Goal: Information Seeking & Learning: Learn about a topic

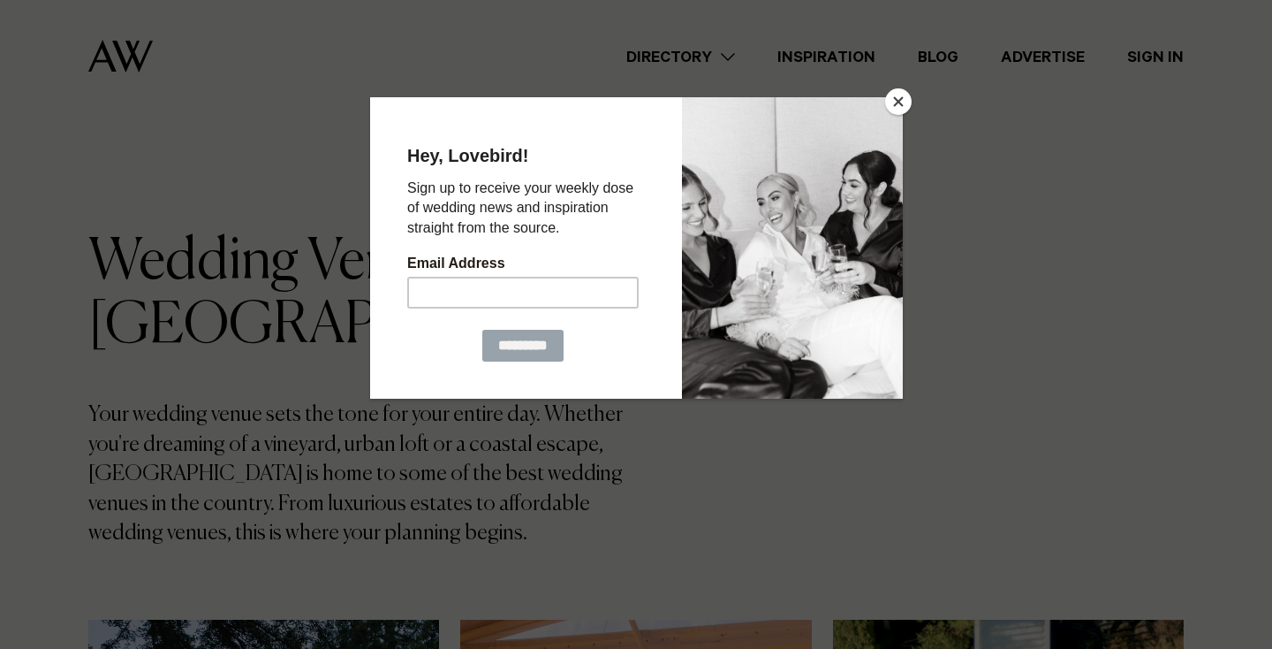
click at [894, 104] on button "Close" at bounding box center [898, 101] width 27 height 27
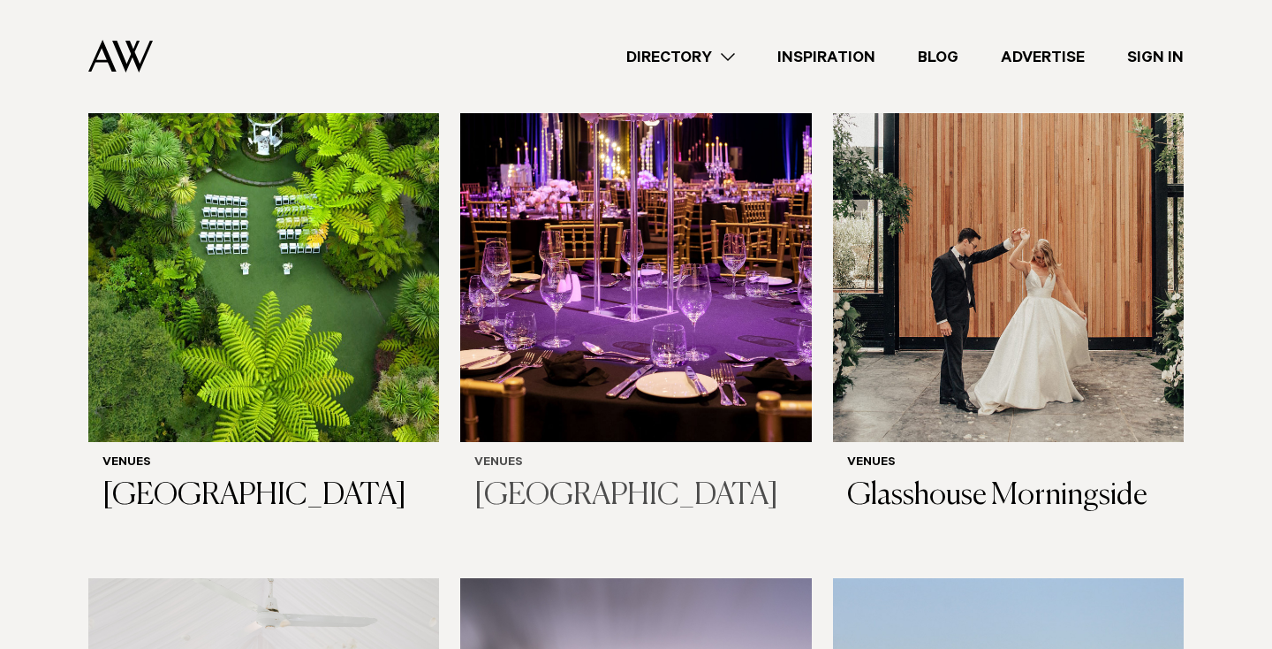
scroll to position [1310, 0]
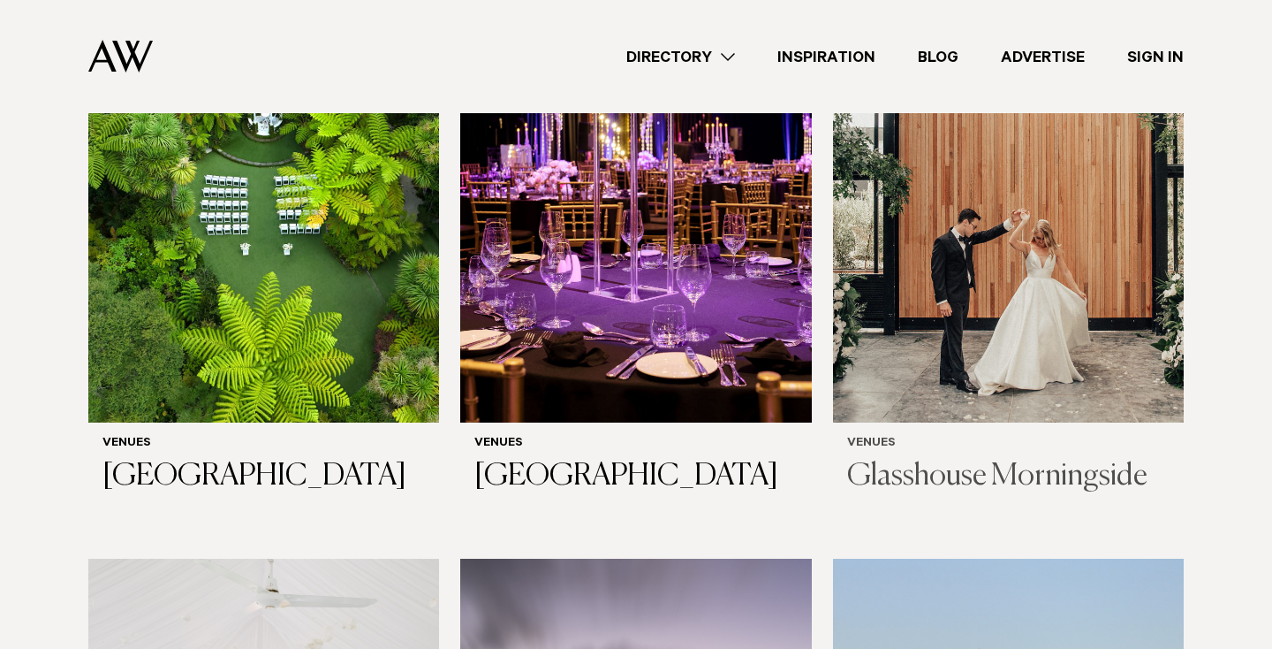
click at [1039, 193] on img at bounding box center [1008, 186] width 351 height 471
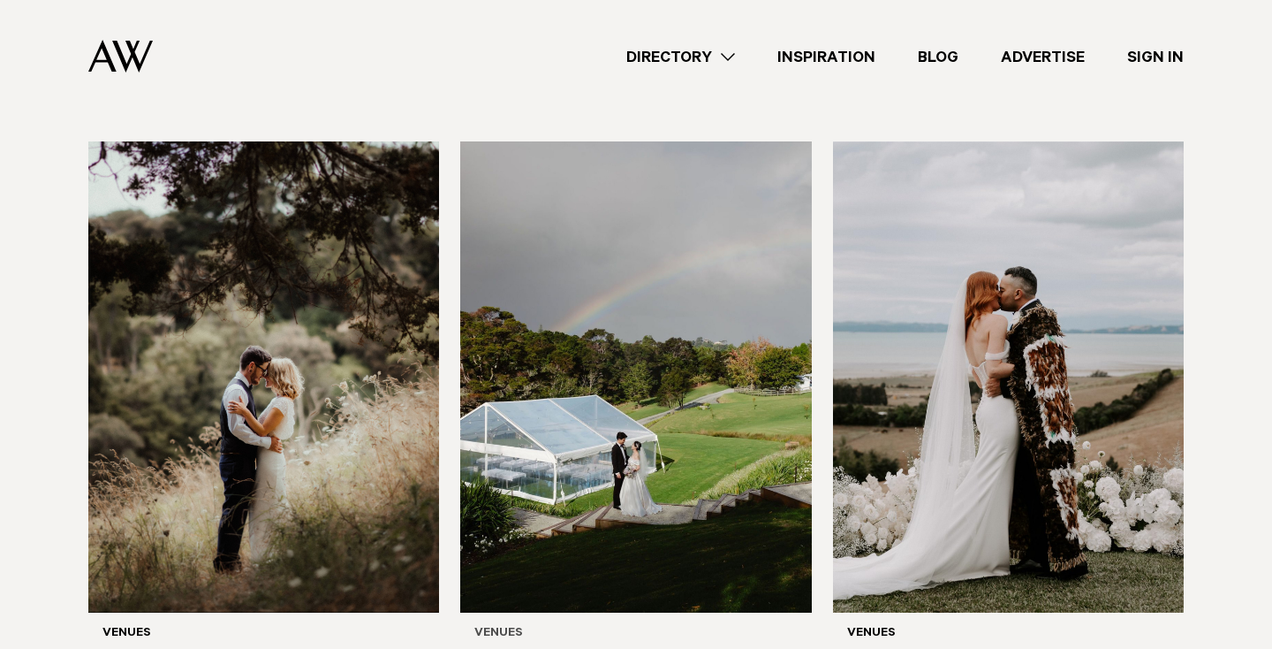
scroll to position [4982, 0]
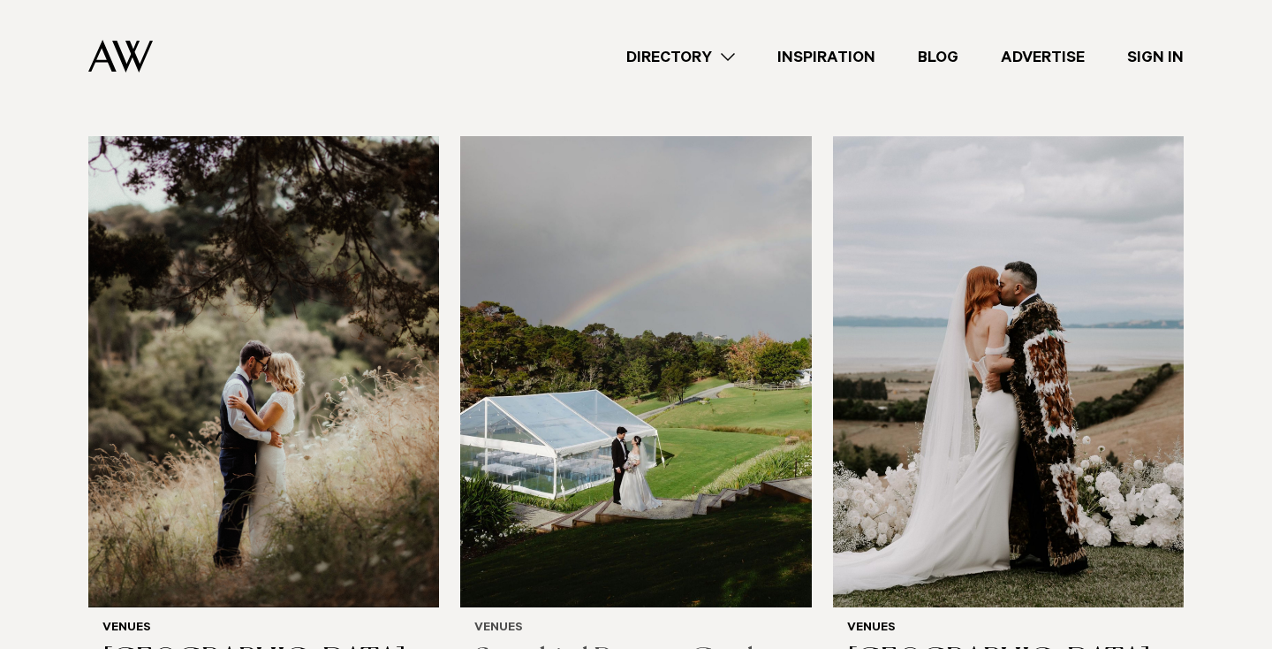
click at [708, 261] on img at bounding box center [635, 371] width 351 height 471
click at [242, 321] on img at bounding box center [263, 371] width 351 height 471
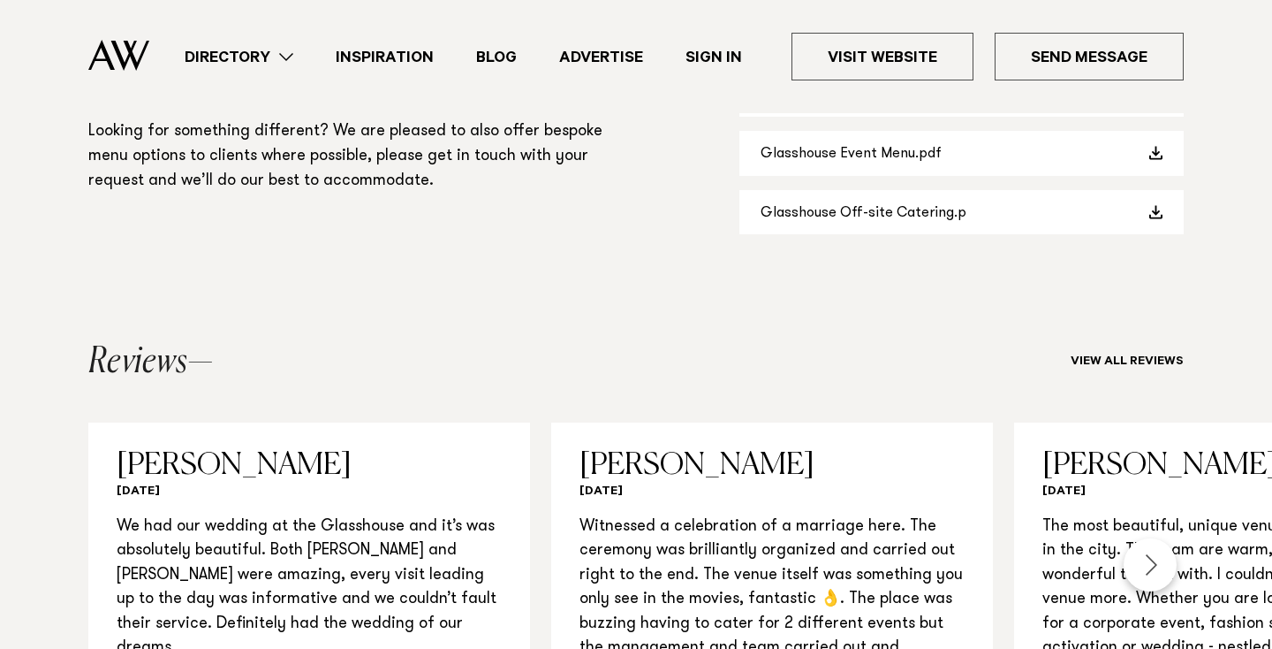
scroll to position [1586, 0]
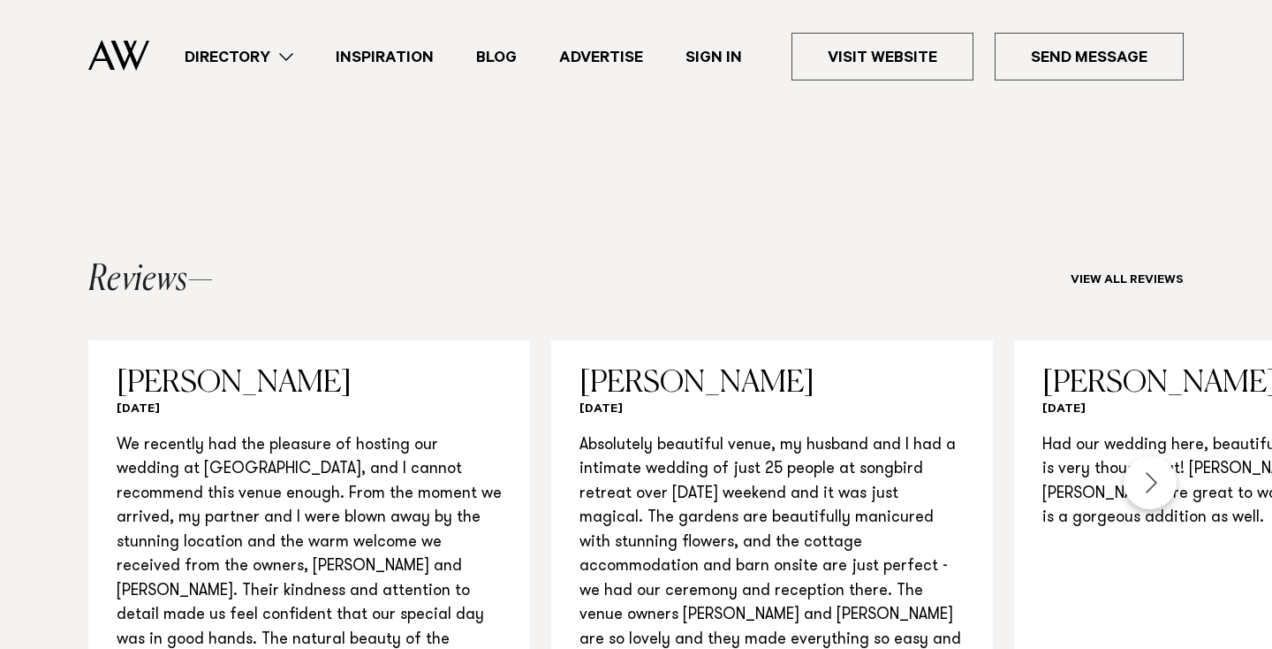
scroll to position [1758, 0]
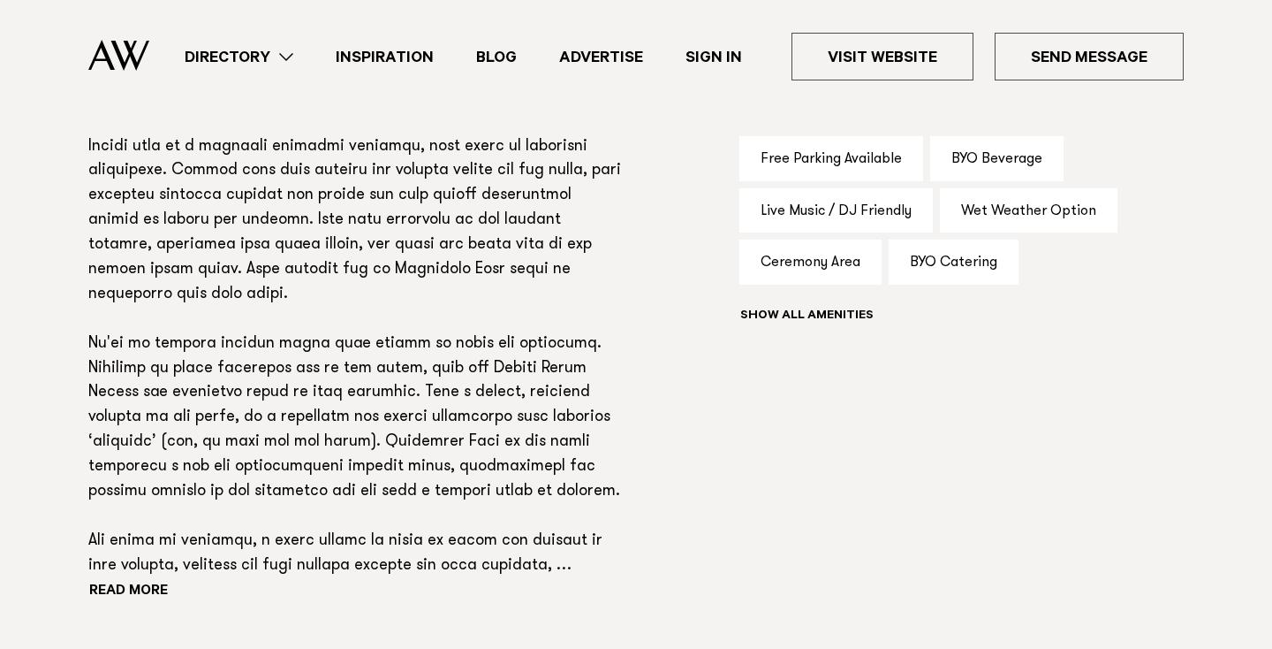
scroll to position [1202, 0]
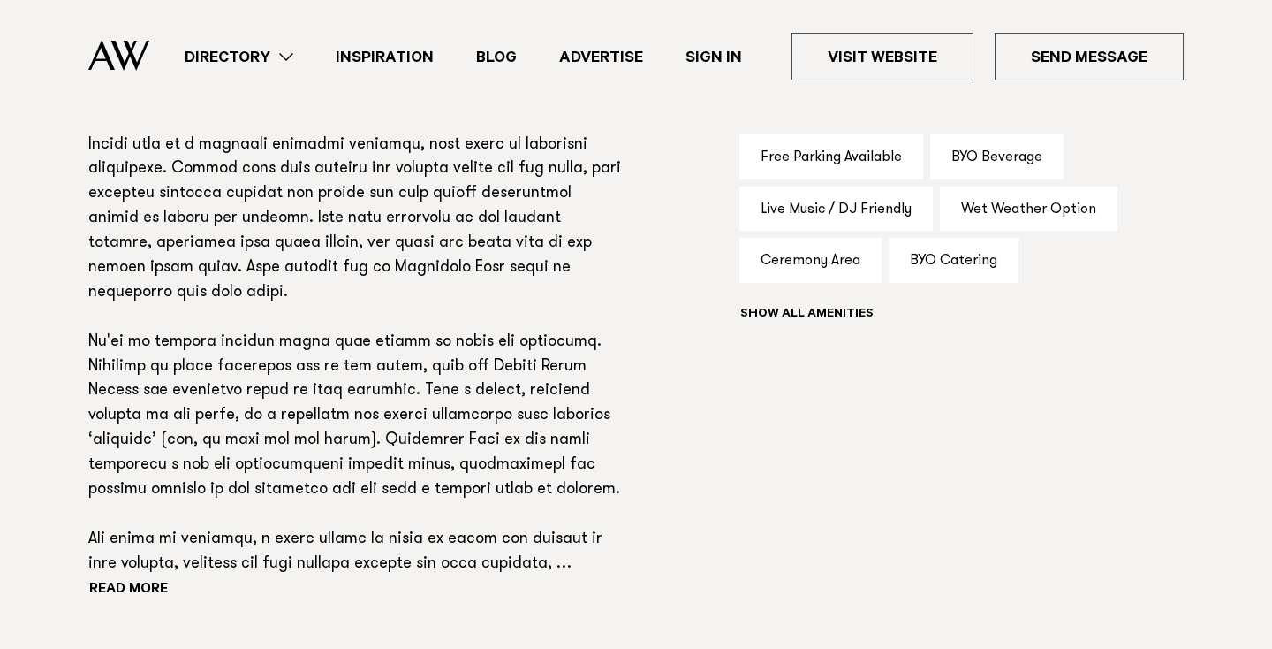
click at [289, 57] on link "Directory" at bounding box center [238, 57] width 151 height 24
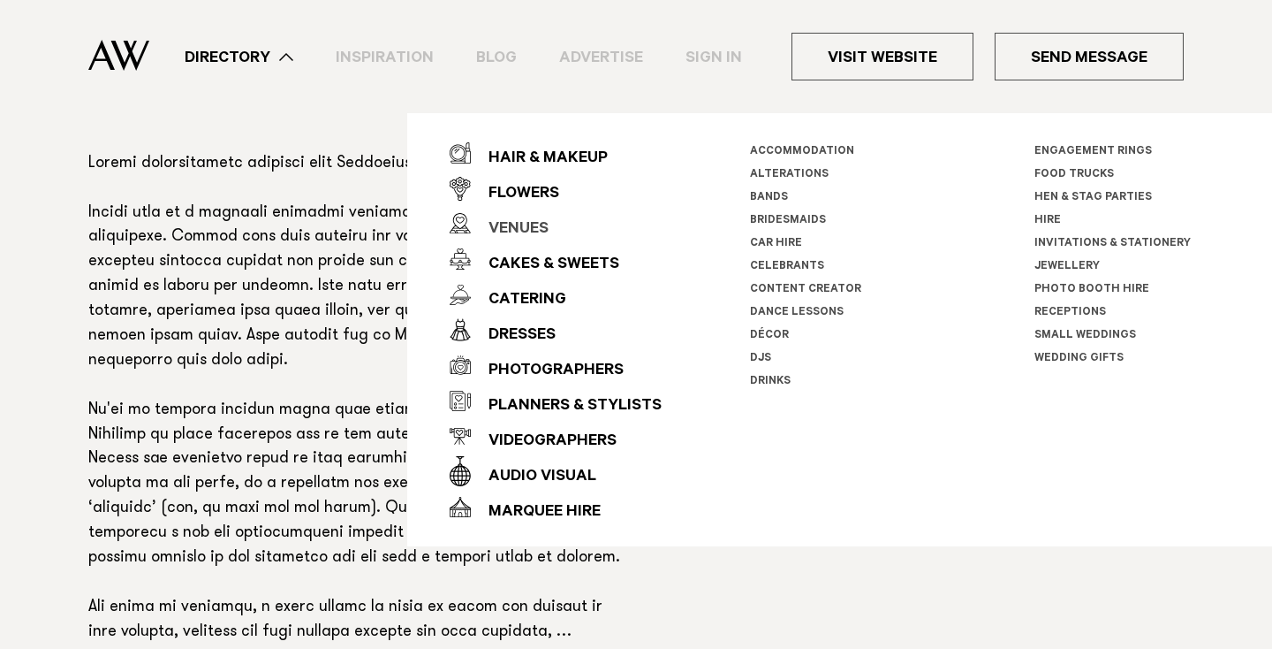
click at [523, 225] on div "Venues" at bounding box center [510, 229] width 78 height 35
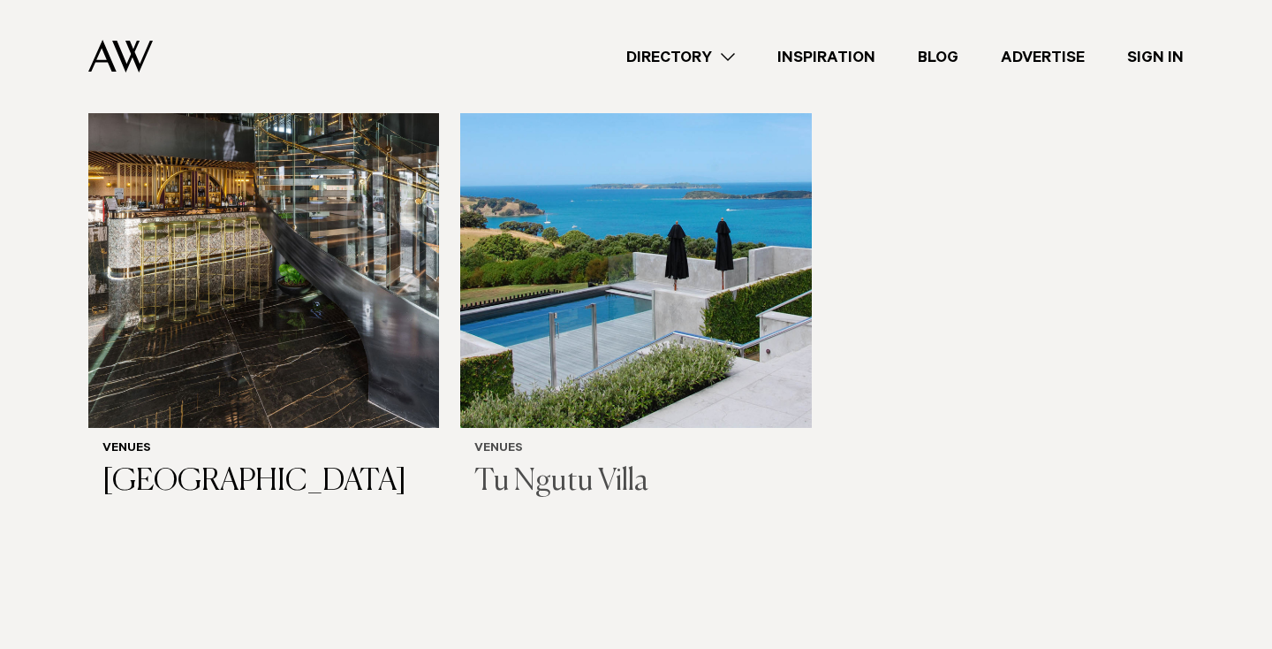
scroll to position [9515, 0]
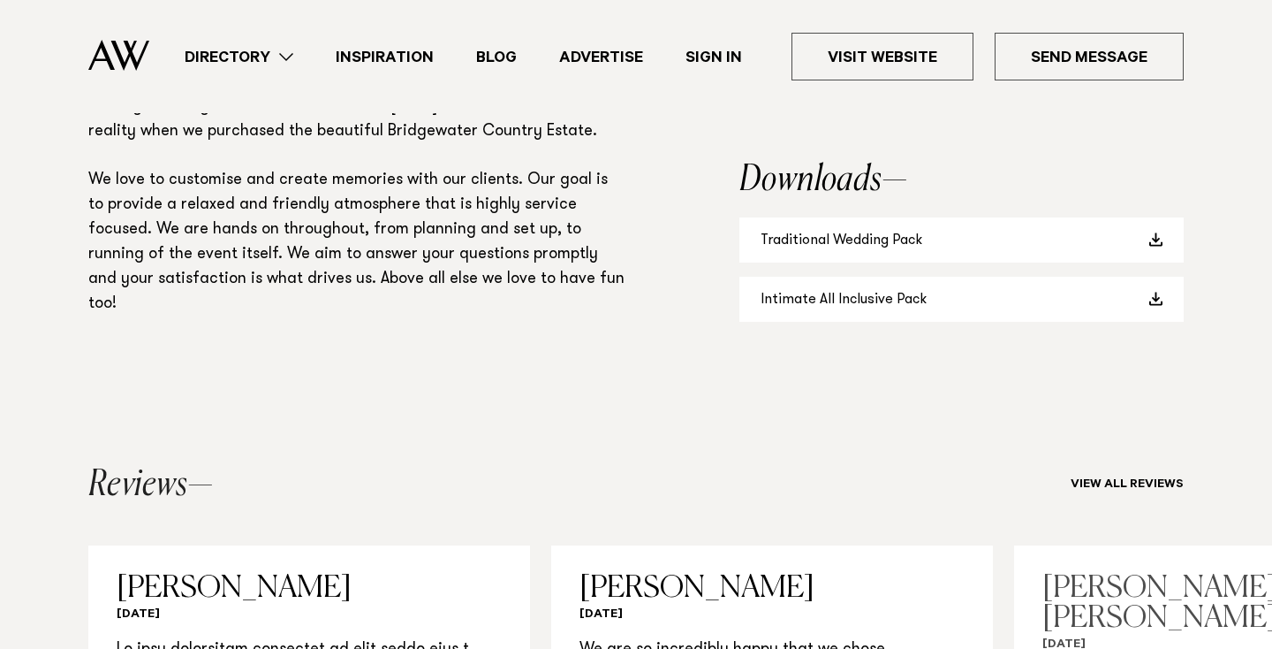
scroll to position [1270, 0]
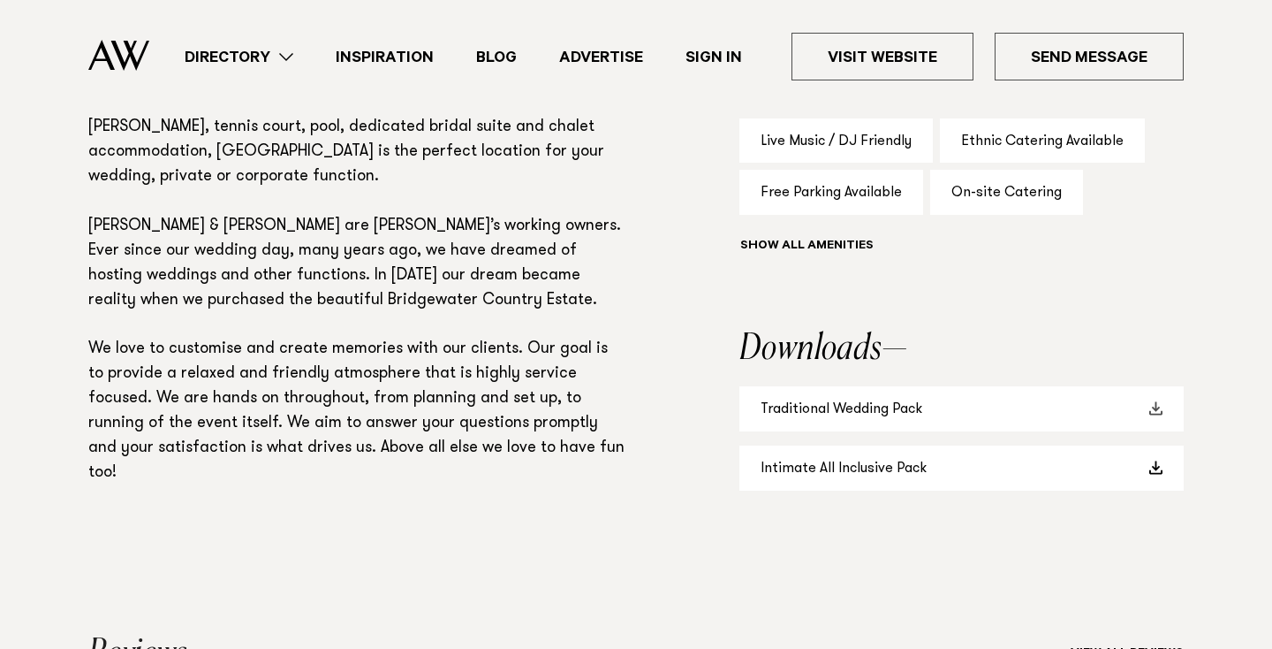
click at [1039, 431] on link "Traditional Wedding Pack" at bounding box center [962, 408] width 444 height 45
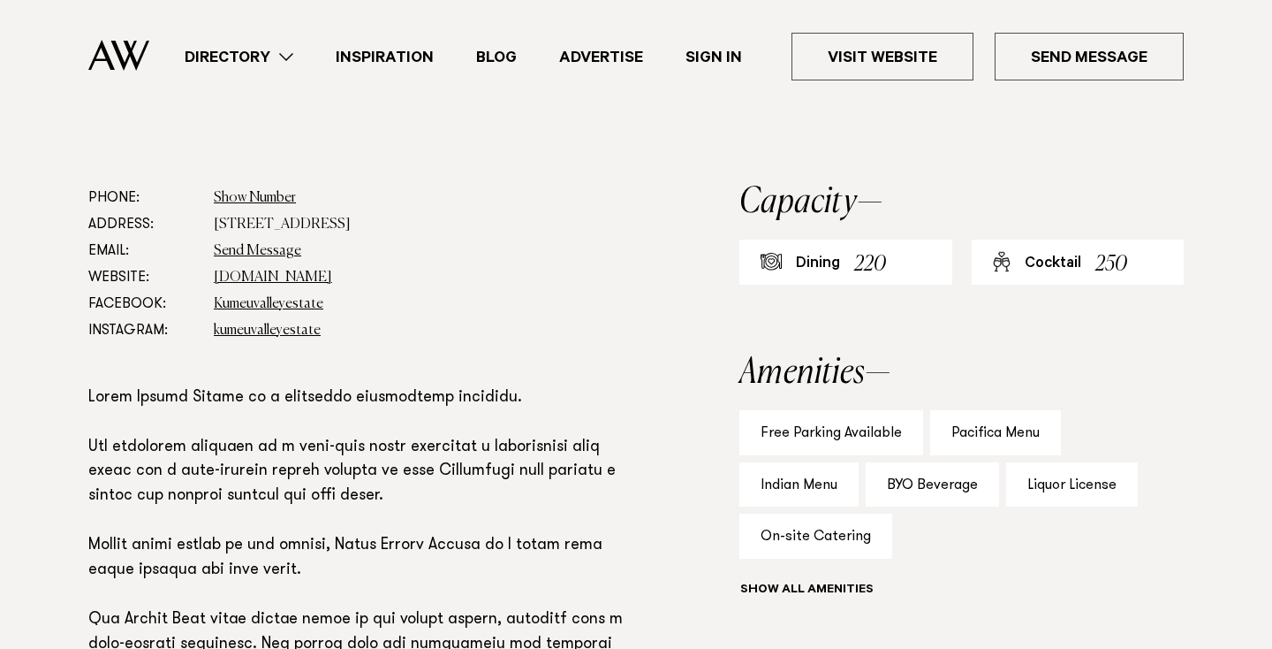
scroll to position [927, 0]
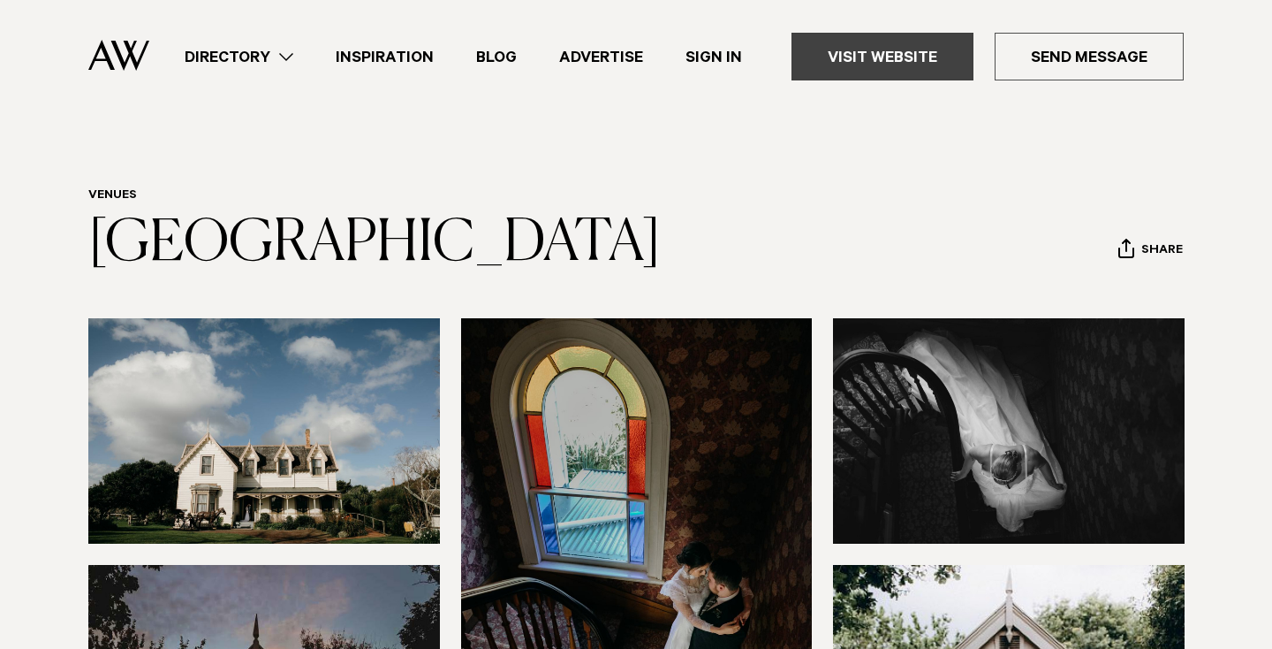
click at [869, 56] on link "Visit Website" at bounding box center [883, 57] width 182 height 48
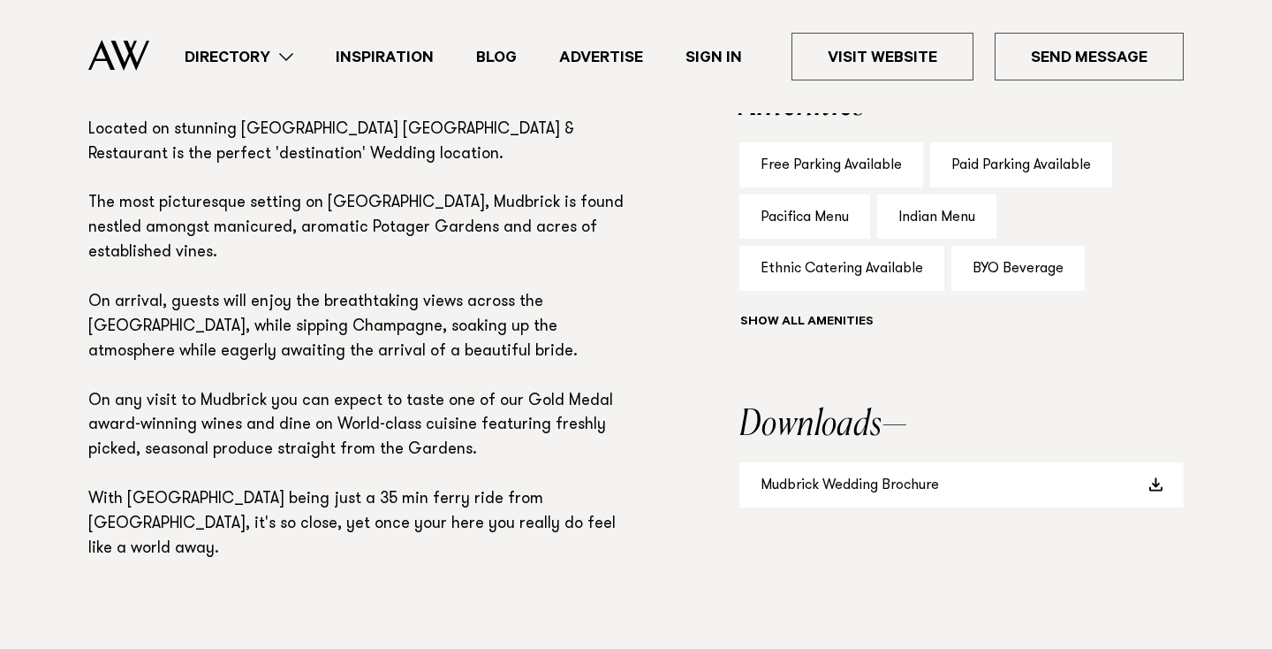
scroll to position [1257, 0]
click at [881, 487] on link "Mudbrick Wedding Brochure" at bounding box center [962, 484] width 444 height 45
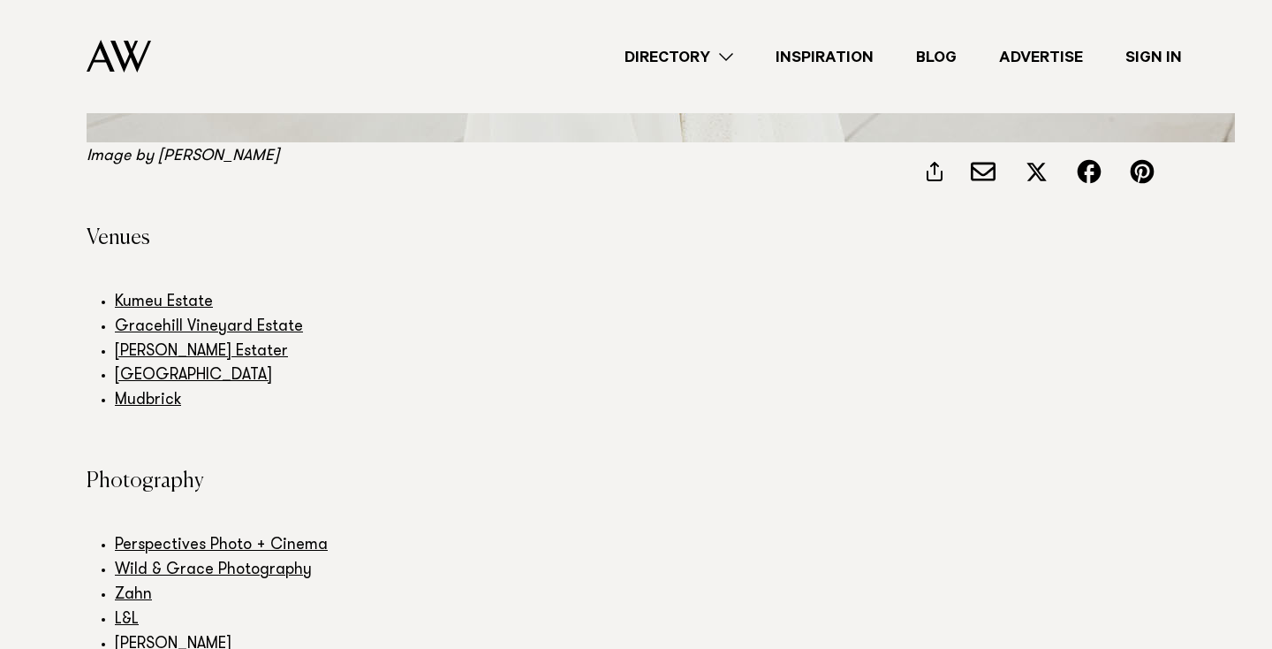
scroll to position [11069, 2]
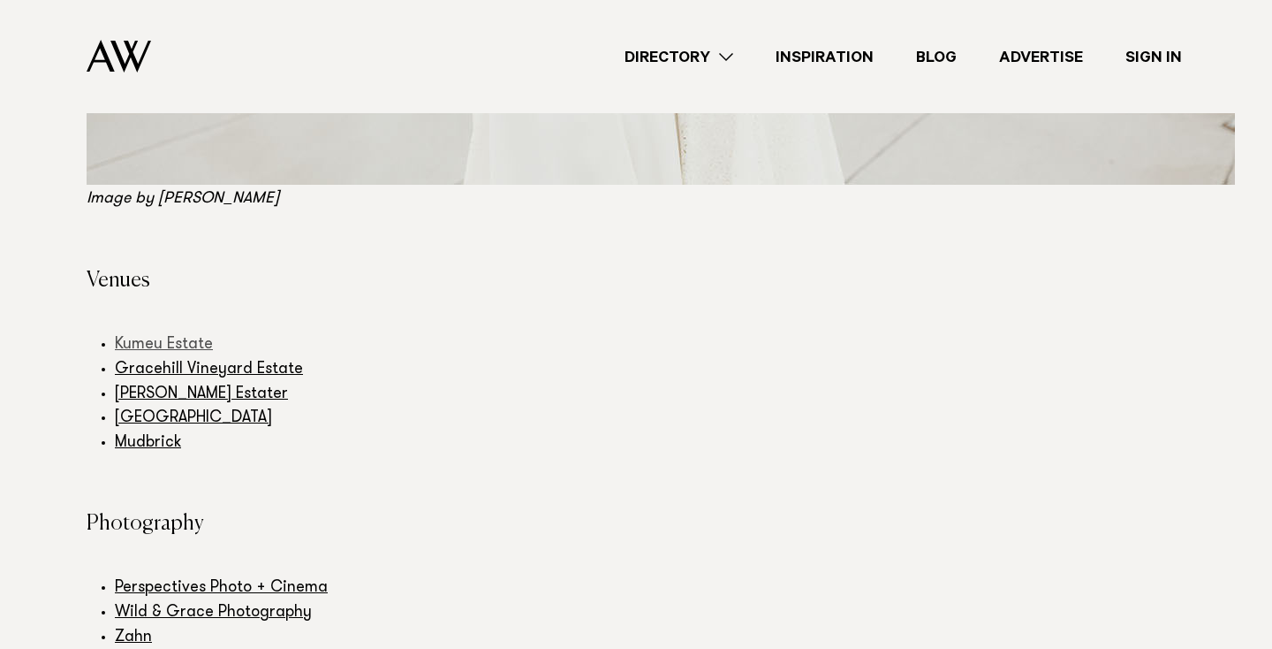
click at [169, 337] on link "Kumeu Estate" at bounding box center [164, 345] width 98 height 16
click at [165, 361] on link "Gracehill Vineyard Estate" at bounding box center [209, 369] width 188 height 16
click at [156, 410] on link "[GEOGRAPHIC_DATA]" at bounding box center [193, 418] width 157 height 16
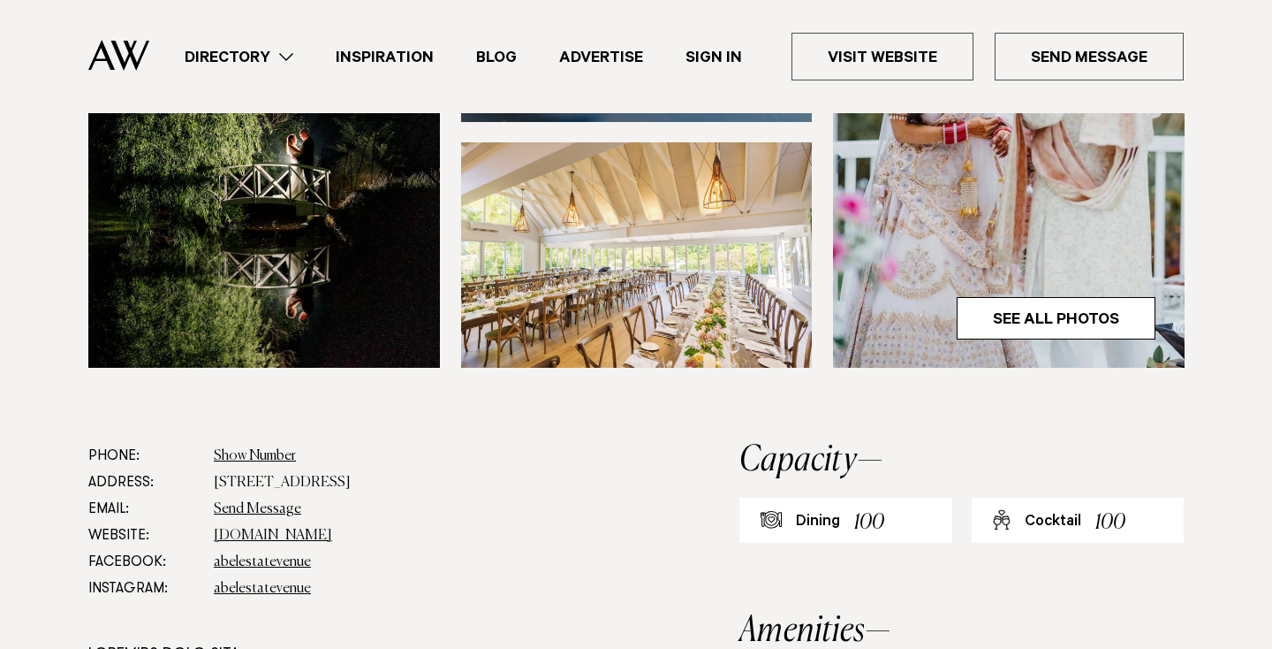
scroll to position [699, 0]
